Goal: Task Accomplishment & Management: Manage account settings

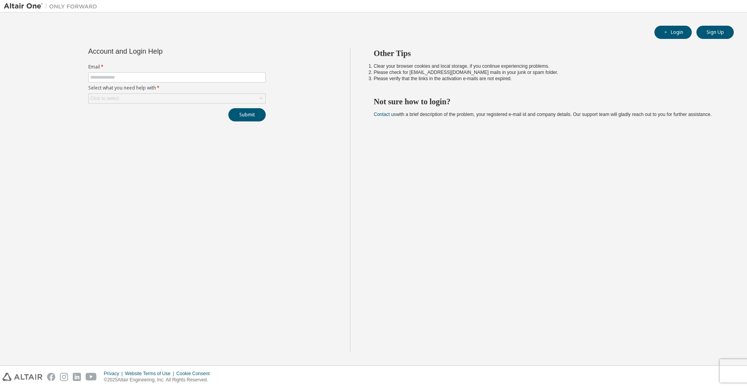
click at [139, 70] on label "Email *" at bounding box center [176, 67] width 177 height 6
click at [137, 74] on input "text" at bounding box center [176, 77] width 173 height 6
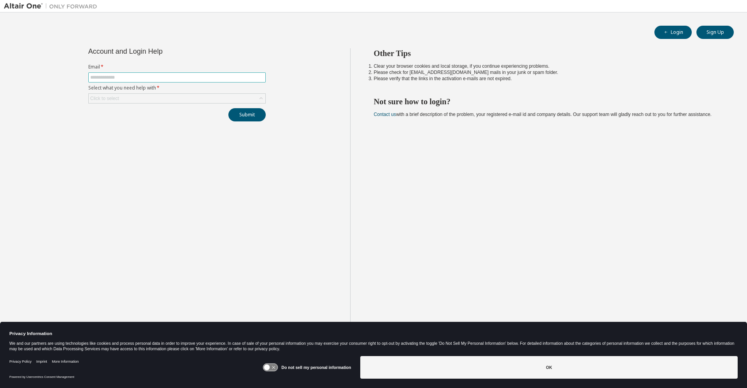
click at [135, 76] on input "text" at bounding box center [176, 77] width 173 height 6
type input "**********"
click at [119, 69] on label "Email *" at bounding box center [176, 67] width 177 height 6
click at [116, 75] on input "text" at bounding box center [176, 77] width 173 height 6
type input "**********"
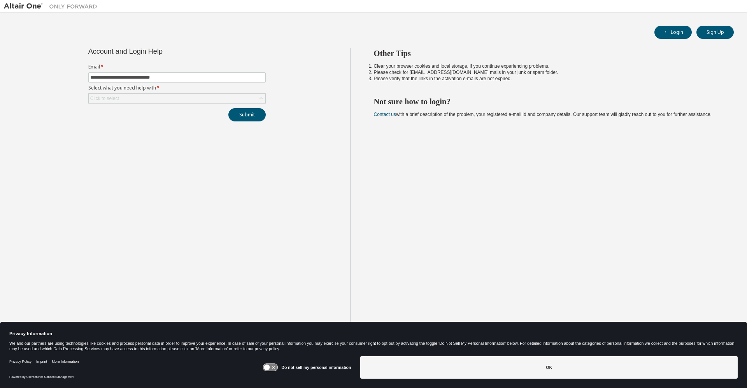
click at [262, 102] on icon at bounding box center [261, 99] width 8 height 8
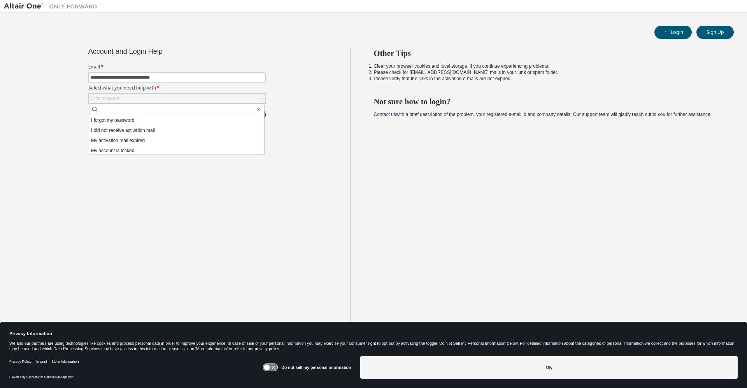
click at [130, 125] on li "I forgot my password" at bounding box center [176, 120] width 175 height 10
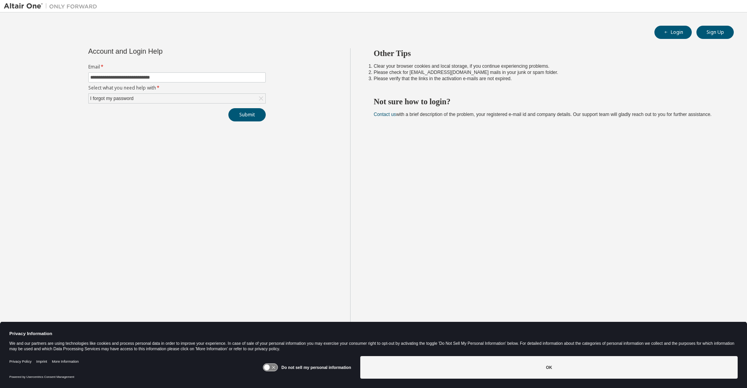
click at [256, 116] on button "Submit" at bounding box center [246, 114] width 37 height 13
click at [249, 118] on button "Submit" at bounding box center [246, 114] width 37 height 13
click at [677, 34] on button "Login" at bounding box center [672, 32] width 37 height 13
